Goal: Information Seeking & Learning: Understand process/instructions

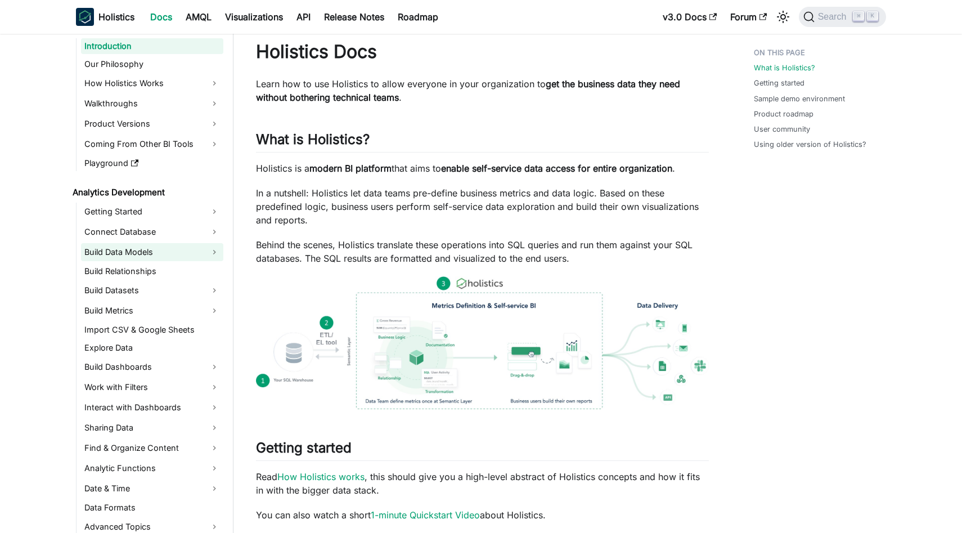
scroll to position [52, 0]
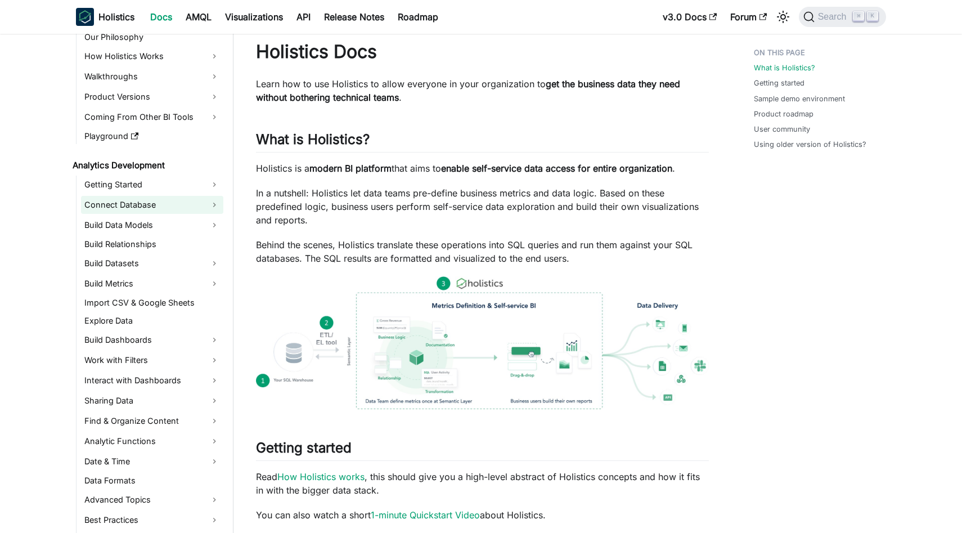
click at [172, 208] on link "Connect Database" at bounding box center [152, 205] width 142 height 18
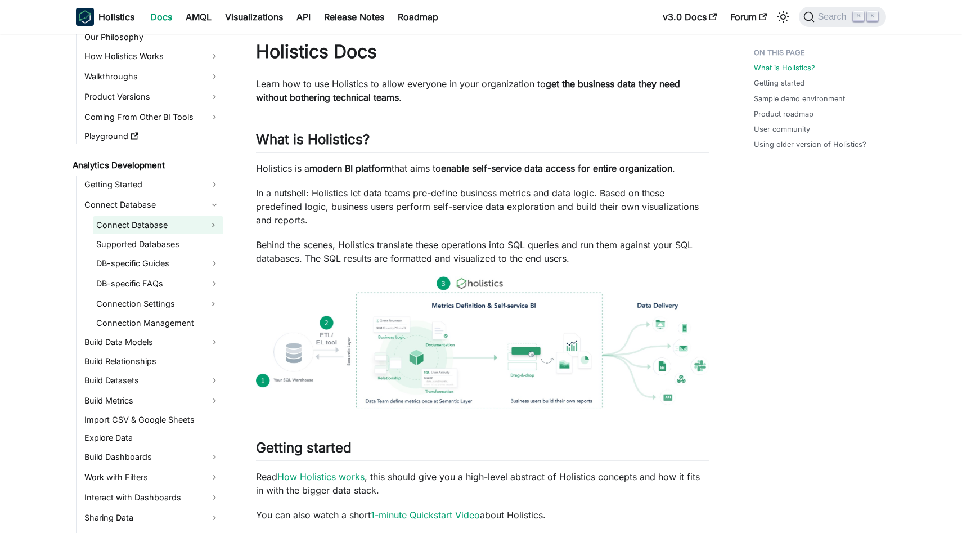
click at [169, 227] on link "Connect Database" at bounding box center [148, 225] width 110 height 18
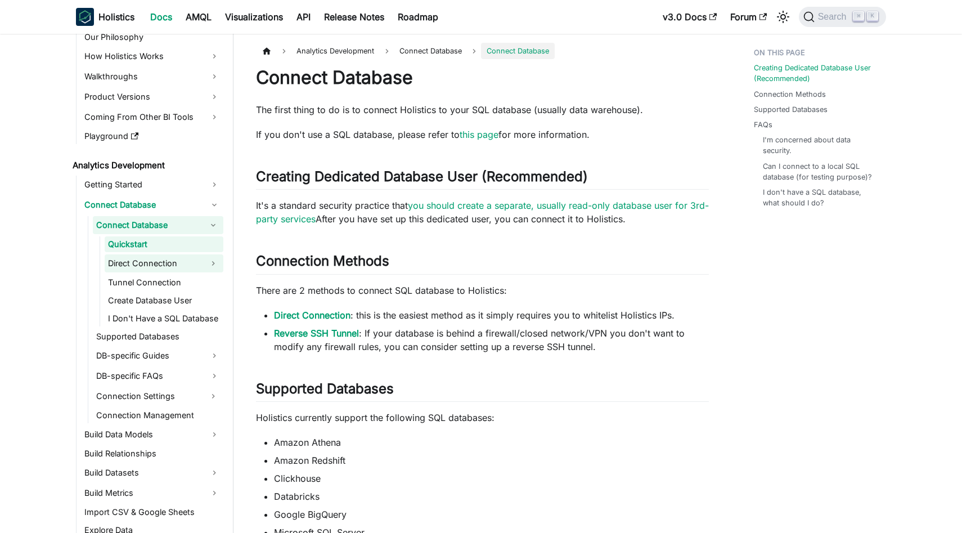
click at [170, 259] on link "Direct Connection" at bounding box center [154, 263] width 98 height 18
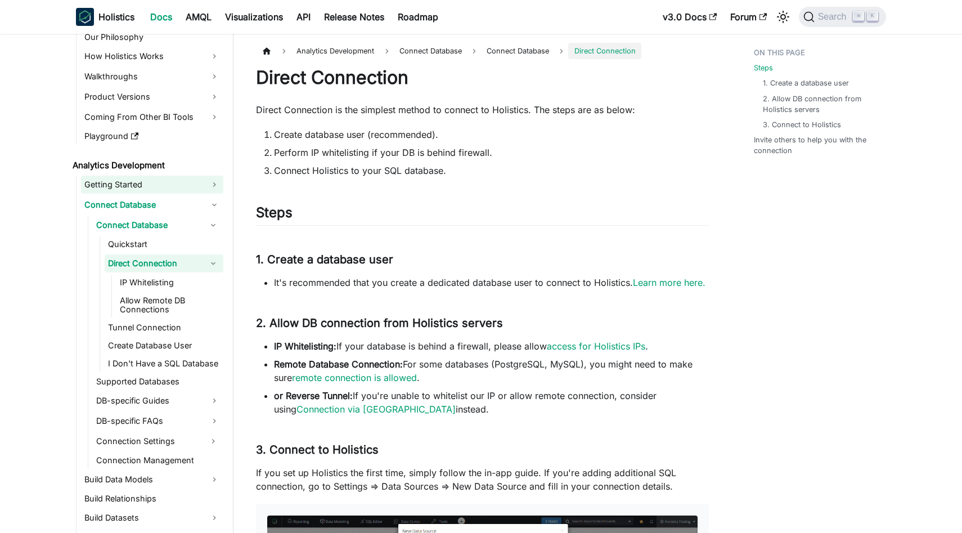
click at [188, 182] on link "Getting Started" at bounding box center [152, 184] width 142 height 18
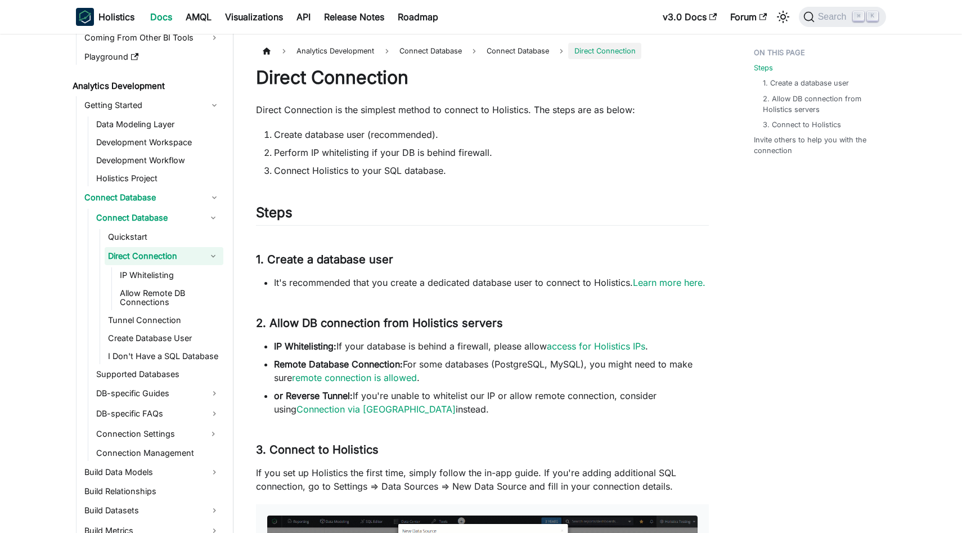
scroll to position [136, 0]
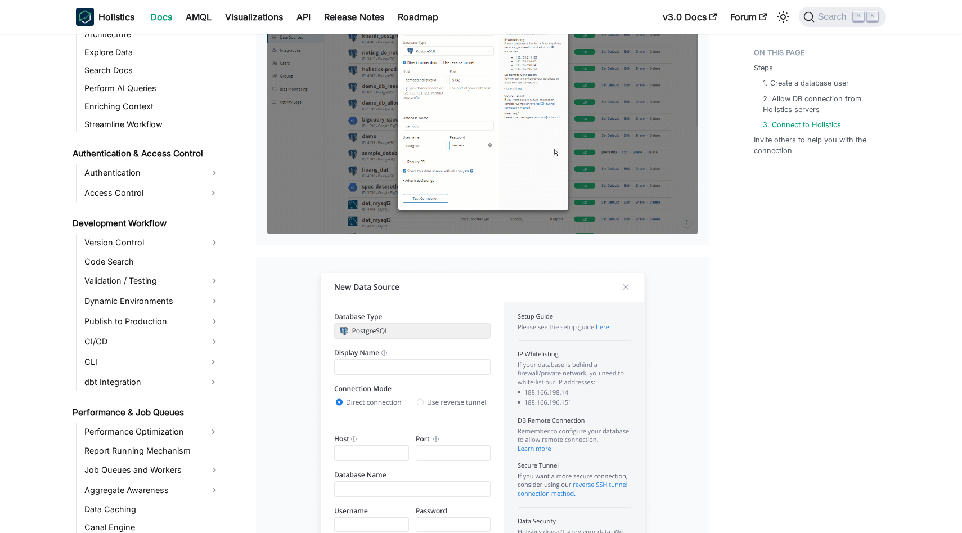
scroll to position [956, 0]
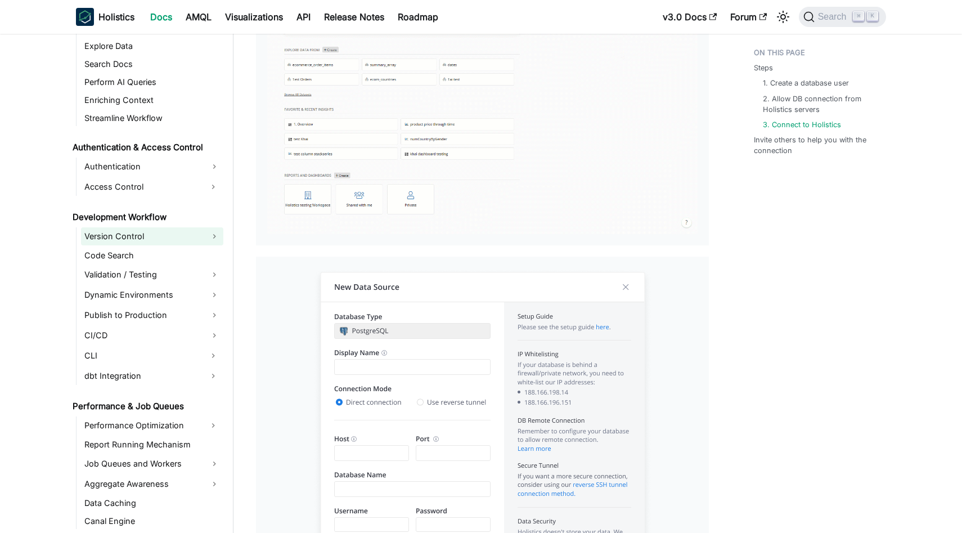
click at [167, 242] on link "Version Control" at bounding box center [152, 236] width 142 height 18
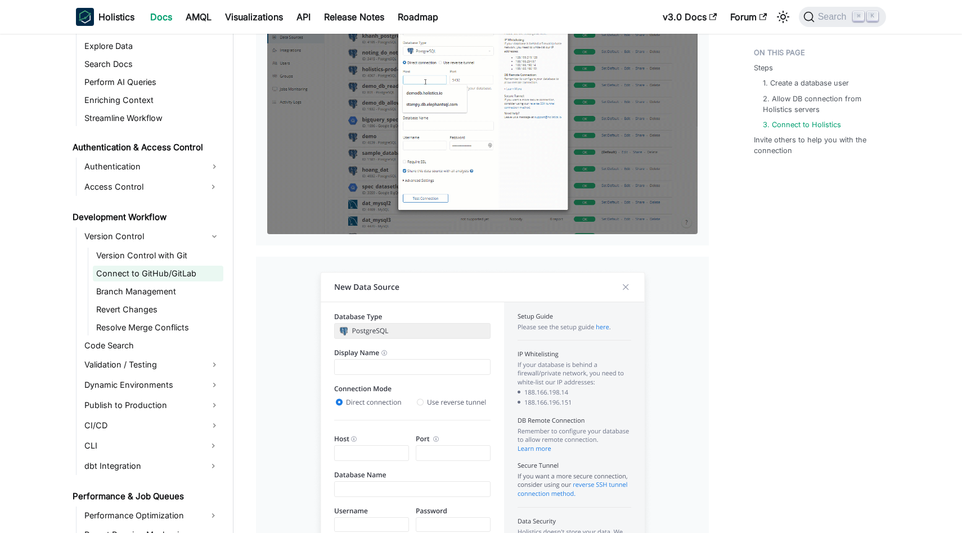
click at [166, 276] on link "Connect to GitHub/GitLab" at bounding box center [158, 273] width 130 height 16
